Goal: Book appointment/travel/reservation

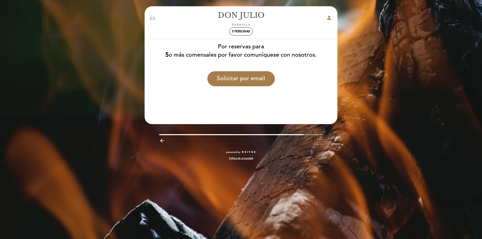
select select "es"
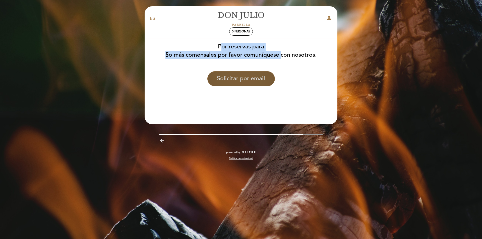
click at [254, 78] on button "Solicitar por email" at bounding box center [240, 78] width 67 height 15
click at [259, 80] on button "Solicitar por email" at bounding box center [240, 78] width 67 height 15
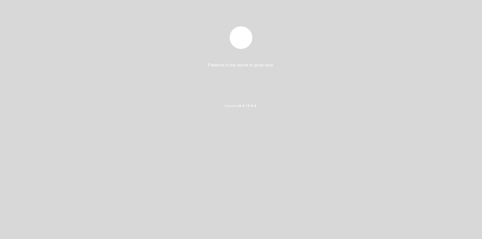
select select "es"
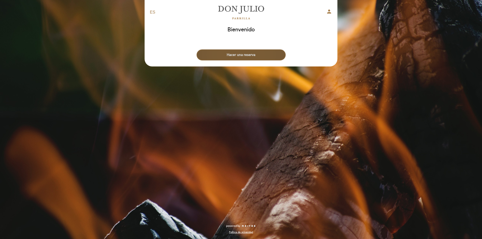
click at [235, 55] on button "Hacer una reserva" at bounding box center [240, 54] width 89 height 11
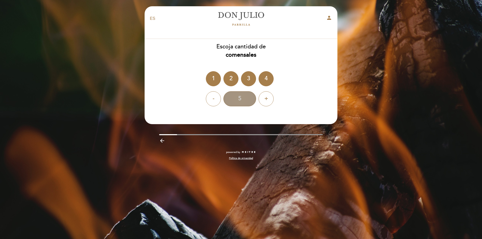
click at [246, 99] on div "5" at bounding box center [239, 98] width 33 height 15
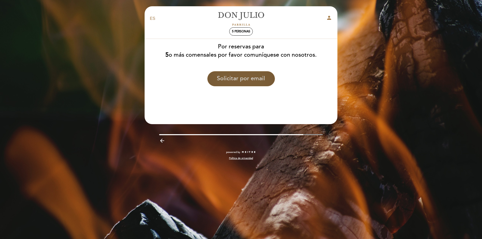
click at [255, 80] on button "Solicitar por email" at bounding box center [240, 78] width 67 height 15
click at [391, 85] on div "EN ES PT Don Julio person 5 personas Bienvenido Bienvenido, Cambiar usuario Hac…" at bounding box center [241, 119] width 482 height 239
click at [96, 109] on div "EN ES PT Don Julio person 5 personas Bienvenido Bienvenido, Cambiar usuario Hac…" at bounding box center [241, 119] width 482 height 239
click at [247, 80] on button "Solicitar por email" at bounding box center [240, 78] width 67 height 15
click at [374, 151] on div "EN ES PT Don Julio person 5 personas Bienvenido Bienvenido, Cambiar usuario Hac…" at bounding box center [241, 119] width 482 height 239
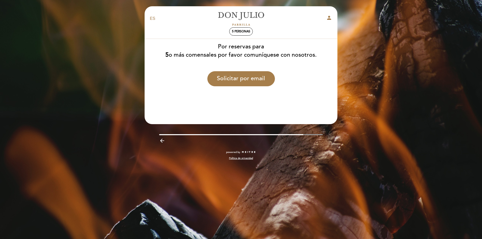
click at [412, 43] on div "EN ES PT Don Julio person 5 personas Bienvenido Bienvenido, Cambiar usuario Hac…" at bounding box center [241, 119] width 482 height 239
click at [404, 177] on div "EN ES PT Don Julio person 5 personas Bienvenido Bienvenido, Cambiar usuario Hac…" at bounding box center [241, 119] width 482 height 239
click at [445, 42] on div "EN ES PT Don Julio person 5 personas Bienvenido Bienvenido, Cambiar usuario Hac…" at bounding box center [241, 119] width 482 height 239
